Goal: Task Accomplishment & Management: Use online tool/utility

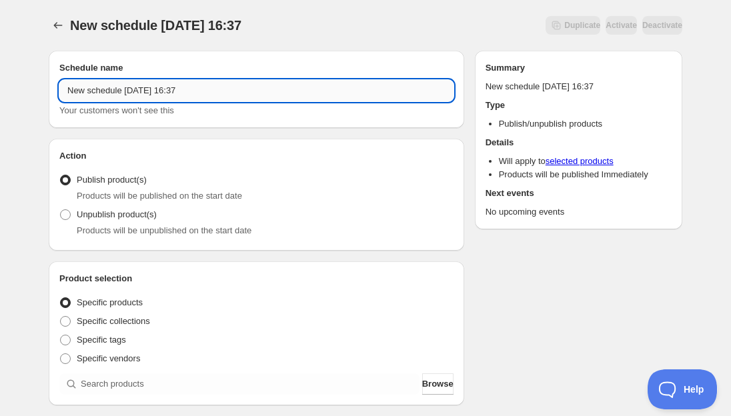
drag, startPoint x: 212, startPoint y: 89, endPoint x: 90, endPoint y: 89, distance: 122.0
click at [90, 89] on input "New schedule [DATE] 16:37" at bounding box center [256, 90] width 394 height 21
click at [213, 89] on input "New schedule [DATE] 16:37" at bounding box center [256, 90] width 394 height 21
click at [153, 91] on input "New schedule [DATE]" at bounding box center [256, 90] width 394 height 21
drag, startPoint x: 124, startPoint y: 90, endPoint x: -5, endPoint y: 89, distance: 129.4
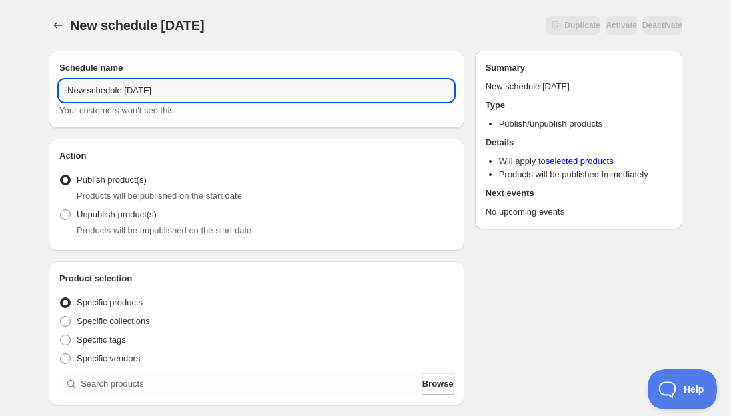
click at [0, 89] on html "New schedule [DATE]. This page is ready New schedule [DATE] Duplicate Activate …" at bounding box center [365, 208] width 731 height 416
type input "Pink with Purpose [DATE]"
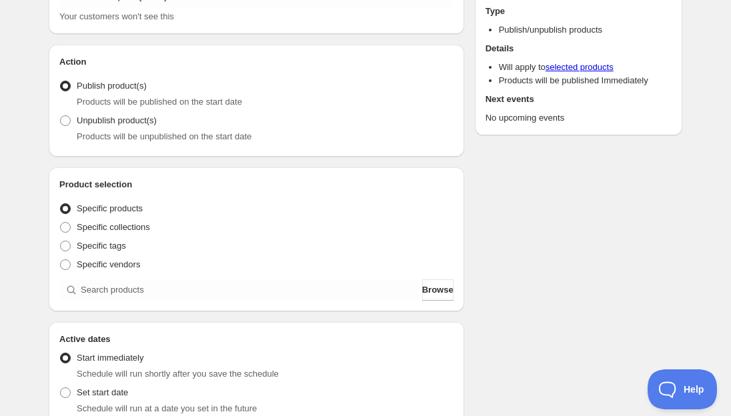
scroll to position [107, 0]
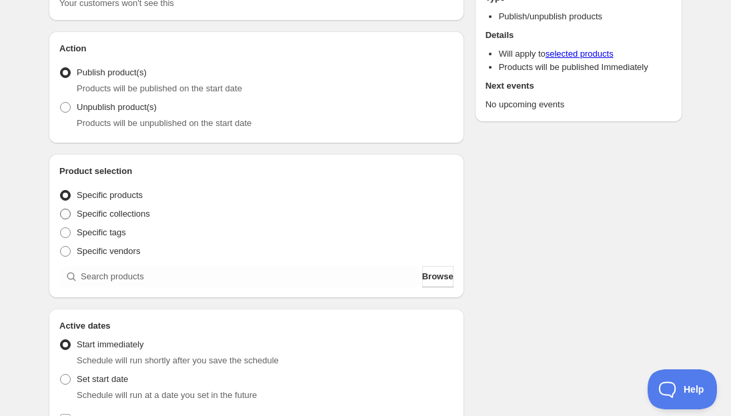
click at [117, 215] on span "Specific collections" at bounding box center [113, 214] width 73 height 10
click at [61, 209] on input "Specific collections" at bounding box center [60, 209] width 1 height 1
radio input "true"
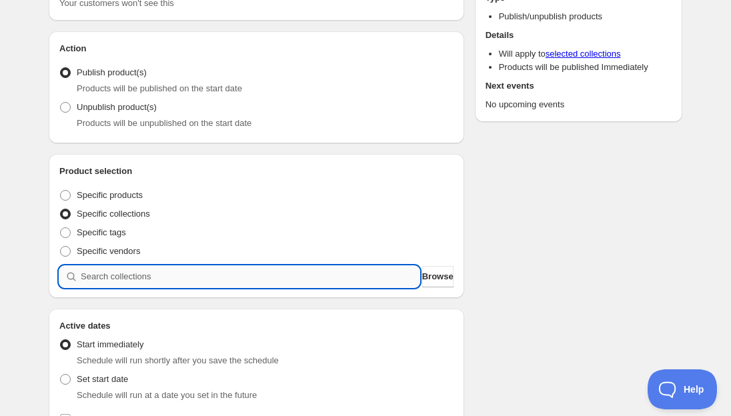
click at [121, 268] on input "search" at bounding box center [250, 276] width 339 height 21
type input "p"
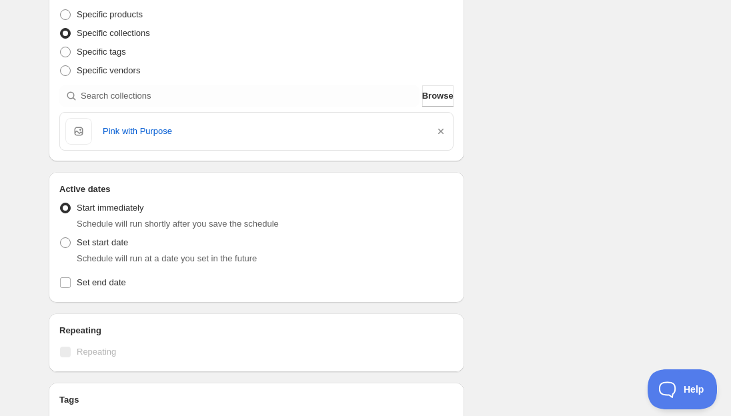
scroll to position [309, 0]
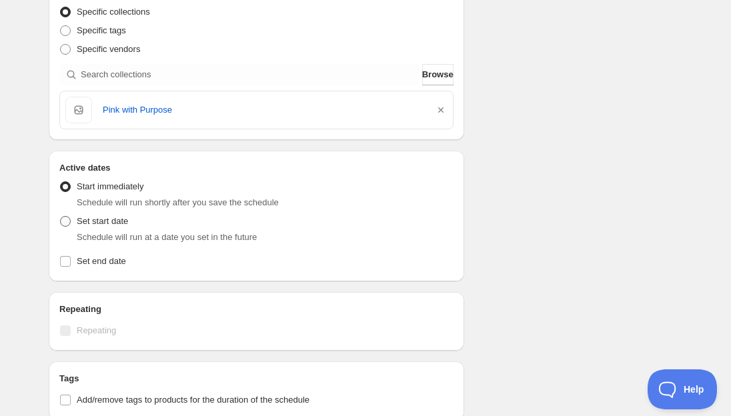
click at [66, 225] on span at bounding box center [65, 221] width 11 height 11
click at [61, 217] on input "Set start date" at bounding box center [60, 216] width 1 height 1
radio input "true"
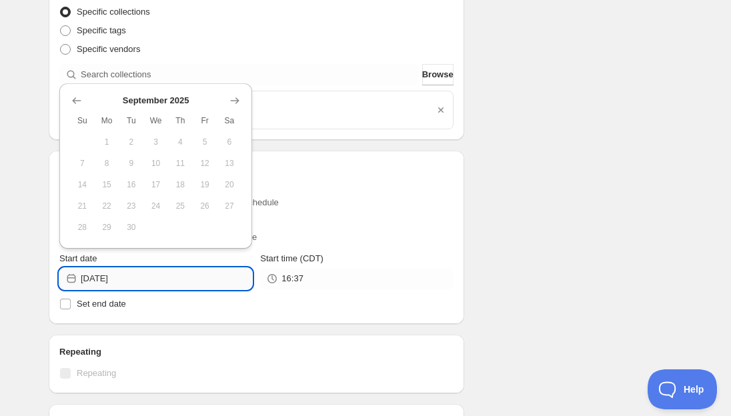
click at [121, 277] on input "[DATE]" at bounding box center [166, 278] width 171 height 21
click at [234, 99] on icon "Show next month, October 2025" at bounding box center [234, 100] width 13 height 13
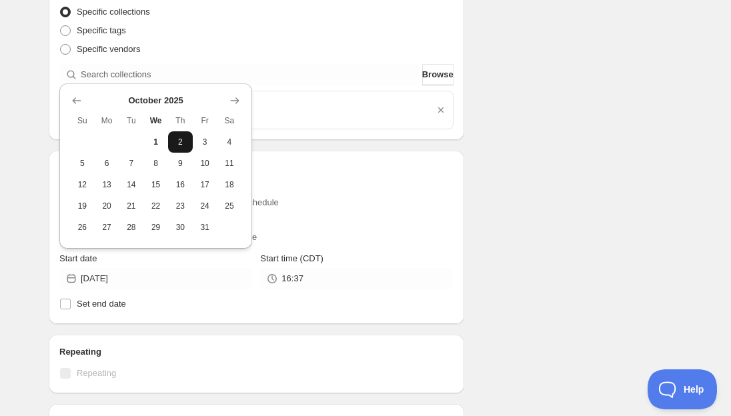
click at [181, 143] on span "2" at bounding box center [180, 142] width 14 height 11
type input "[DATE]"
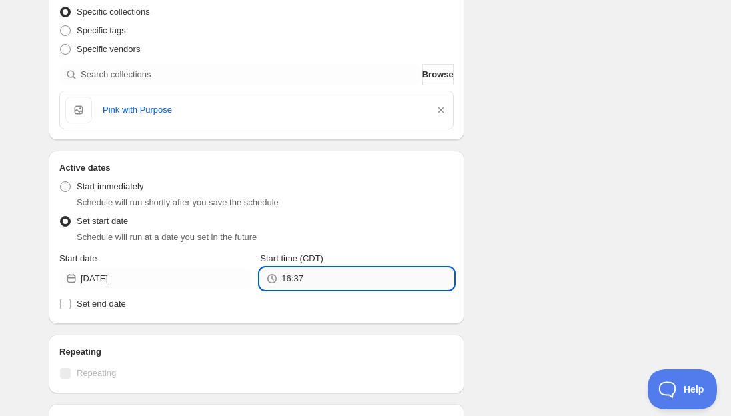
click at [287, 279] on input "16:37" at bounding box center [366, 278] width 171 height 21
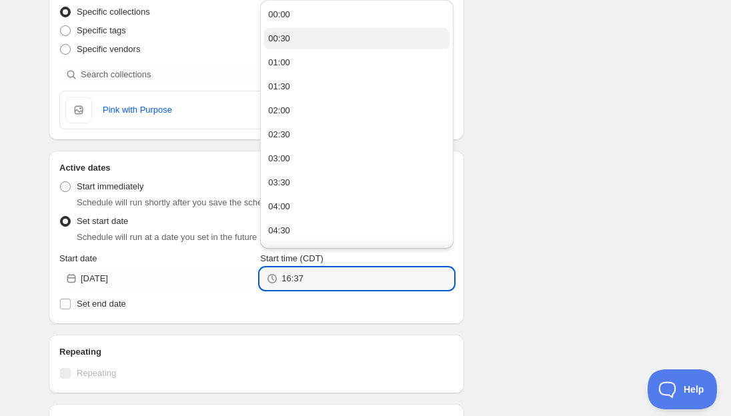
click at [326, 37] on button "00:30" at bounding box center [356, 38] width 185 height 21
type input "00:30"
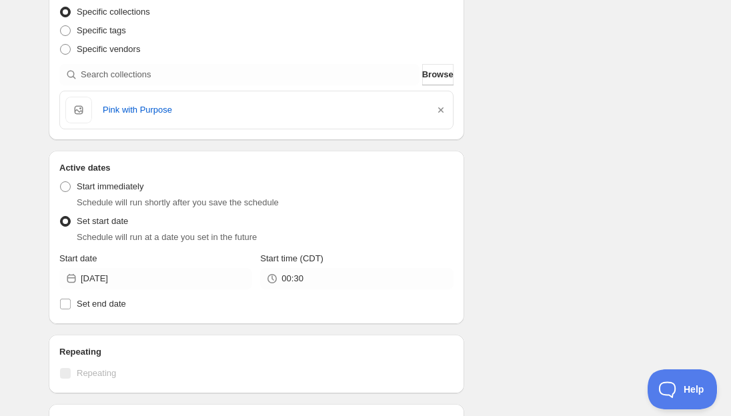
click at [502, 281] on div "Schedule name Pink with Purpose [DATE] Your customers won't see this Action Act…" at bounding box center [360, 249] width 644 height 1036
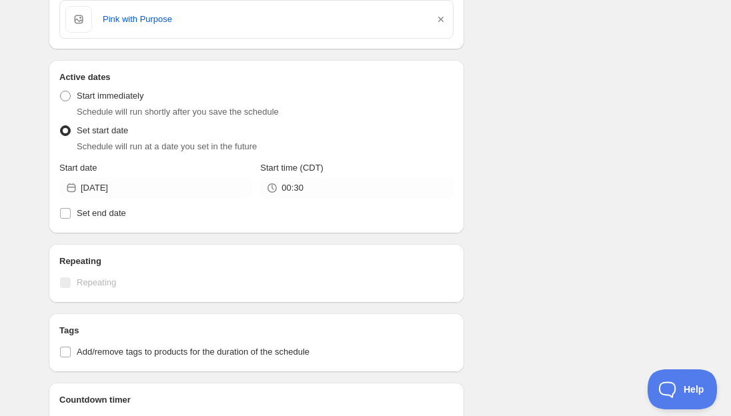
scroll to position [399, 0]
click at [67, 213] on input "Set end date" at bounding box center [65, 214] width 11 height 11
checkbox input "true"
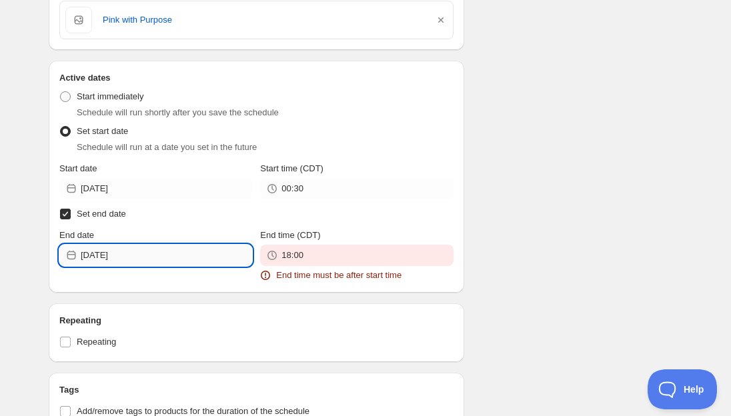
click at [101, 257] on input "[DATE]" at bounding box center [166, 255] width 171 height 21
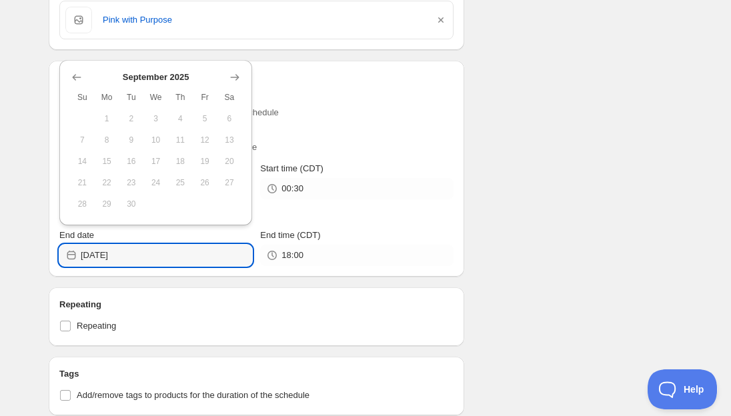
type input "[DATE]"
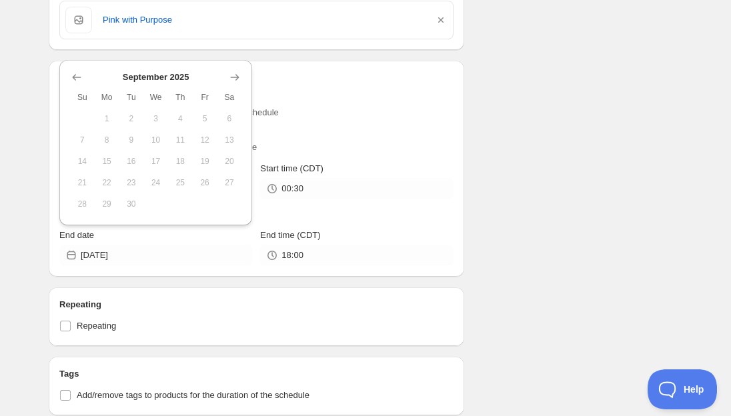
click at [129, 238] on div "End date" at bounding box center [155, 235] width 193 height 13
click at [52, 225] on div "Active dates Active Date Type Start immediately Schedule will run shortly after…" at bounding box center [256, 169] width 415 height 216
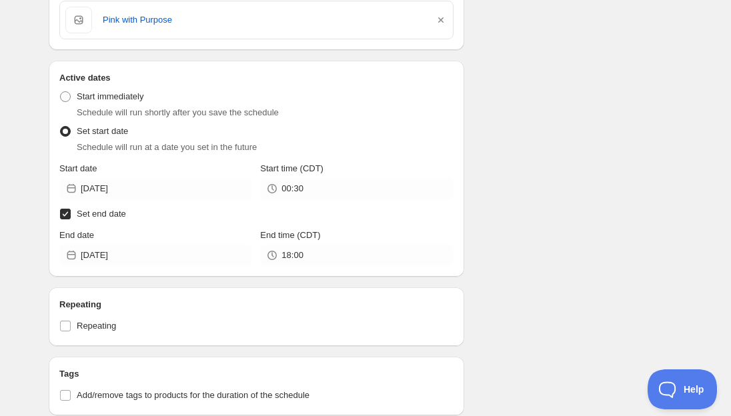
click at [66, 215] on input "Set end date" at bounding box center [65, 214] width 11 height 11
checkbox input "false"
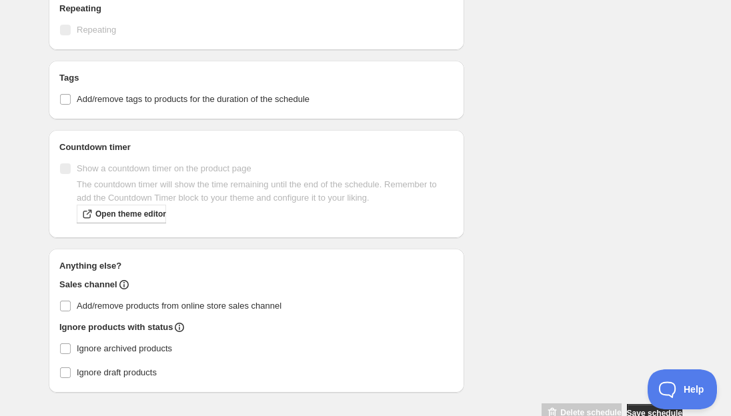
scroll to position [657, 0]
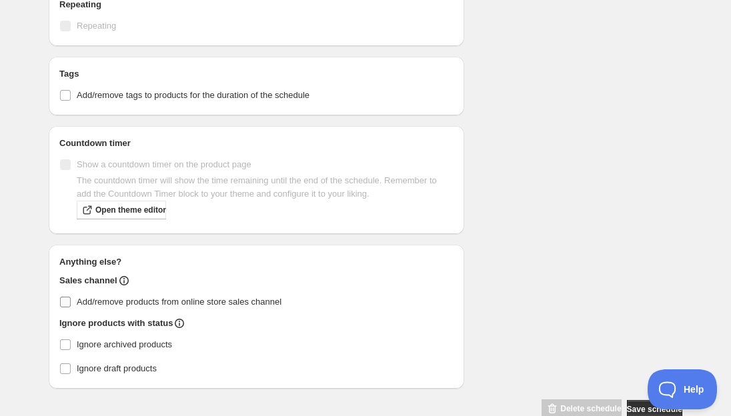
click at [67, 301] on input "Add/remove products from online store sales channel" at bounding box center [65, 302] width 11 height 11
checkbox input "true"
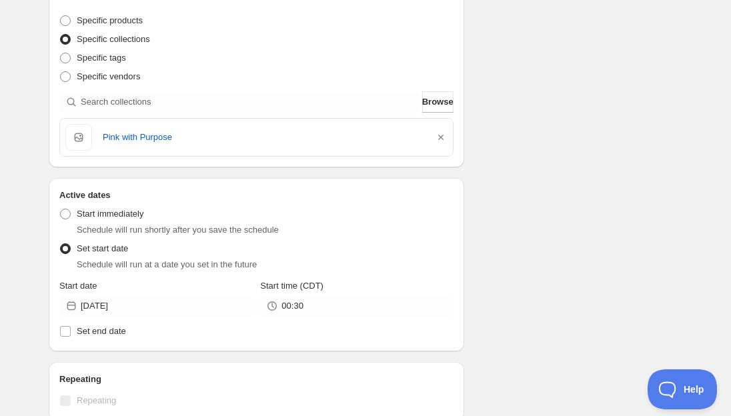
scroll to position [271, 0]
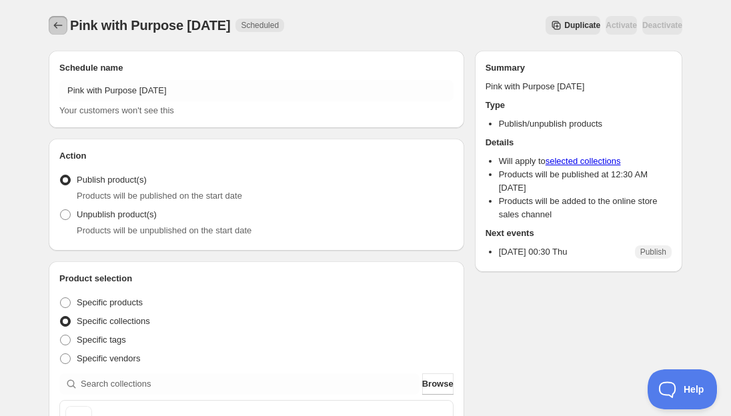
click at [55, 21] on icon "Schedules" at bounding box center [57, 25] width 13 height 13
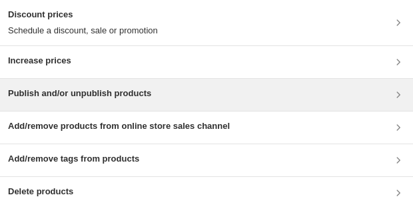
click at [93, 94] on h3 "Publish and/or unpublish products" at bounding box center [79, 93] width 143 height 13
